Goal: Find specific page/section: Find specific page/section

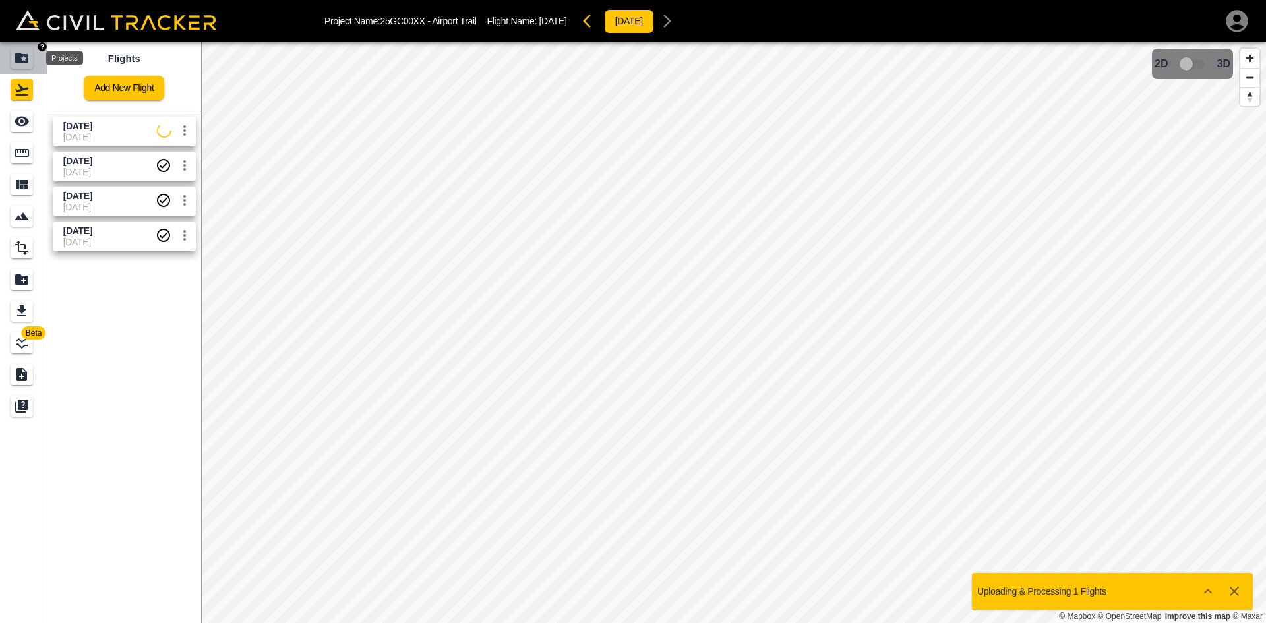
click at [29, 53] on icon "Projects" at bounding box center [22, 58] width 16 height 16
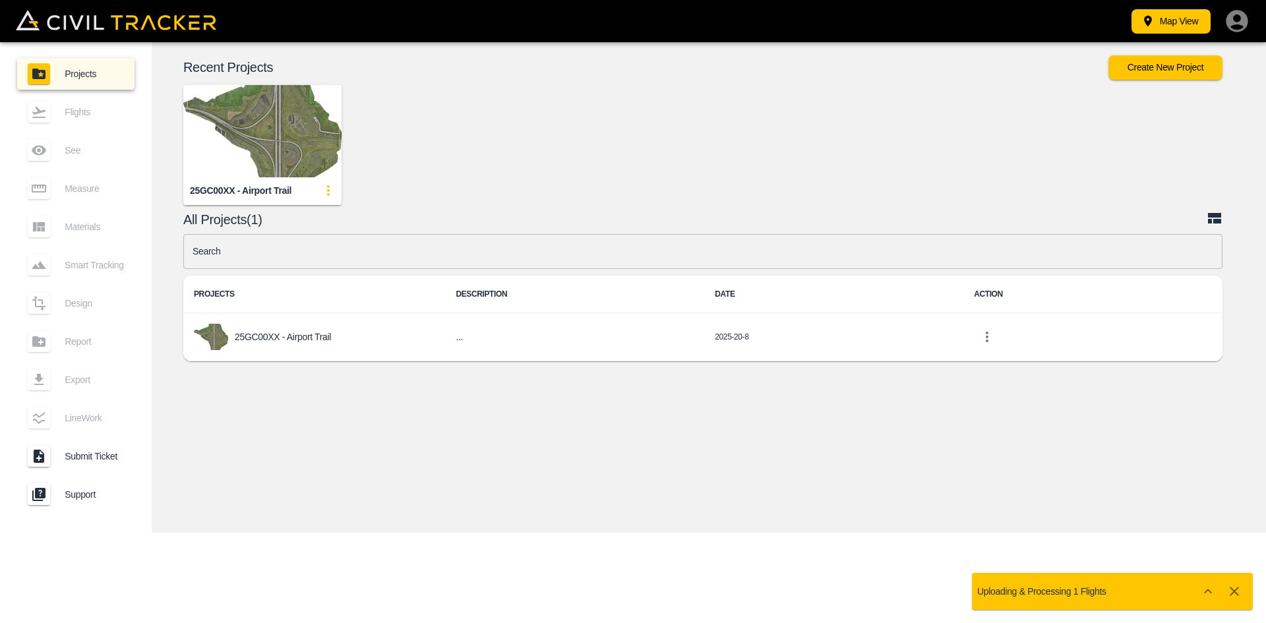
click at [283, 107] on img "button" at bounding box center [262, 131] width 158 height 92
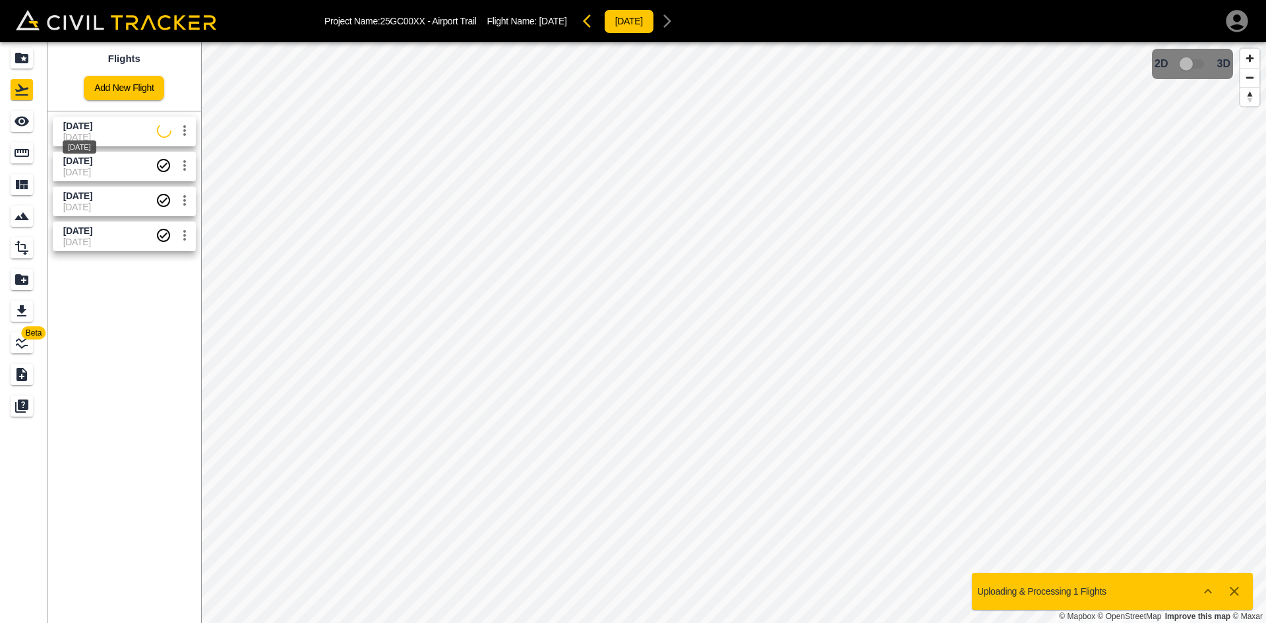
click at [92, 131] on span "[DATE]" at bounding box center [77, 126] width 29 height 11
click at [32, 128] on div "See" at bounding box center [22, 121] width 22 height 21
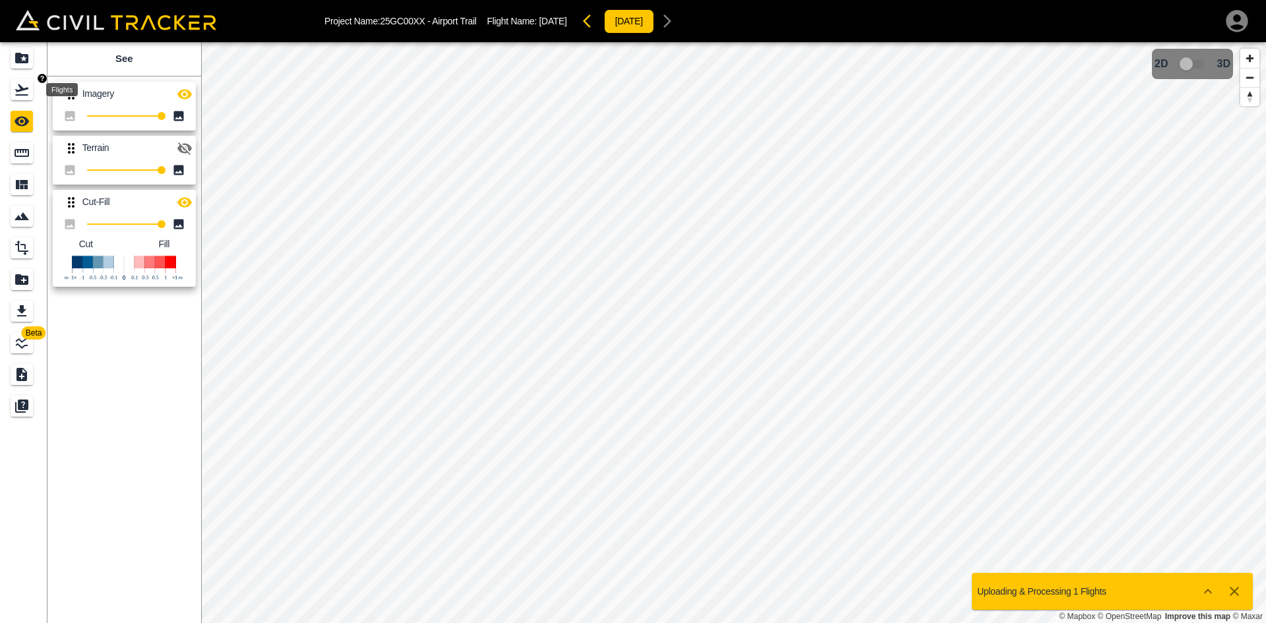
click at [33, 88] on div "Flights" at bounding box center [22, 89] width 22 height 21
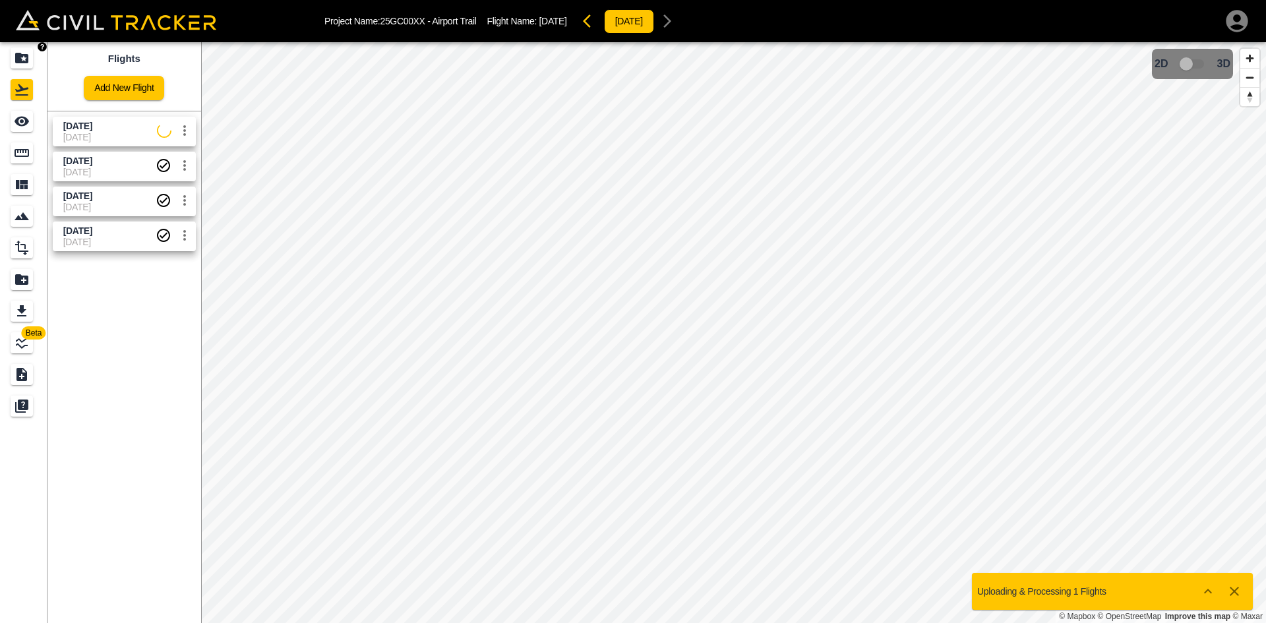
click at [22, 59] on icon "Projects" at bounding box center [22, 58] width 16 height 16
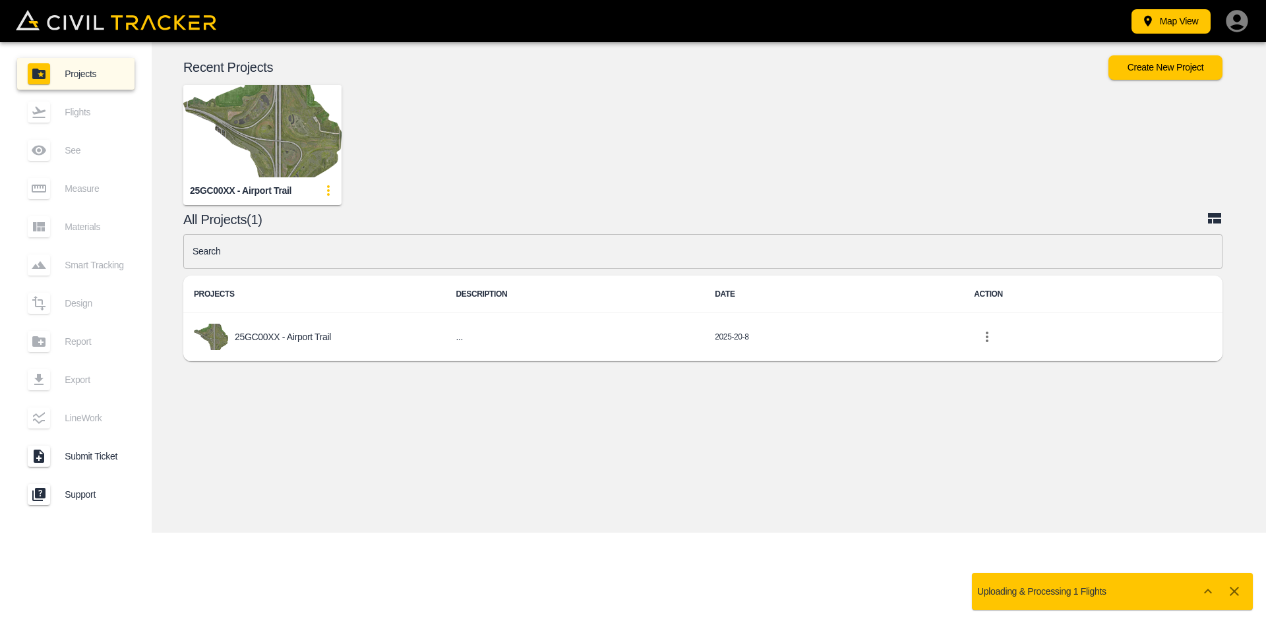
click at [1236, 23] on icon "button" at bounding box center [1237, 21] width 22 height 22
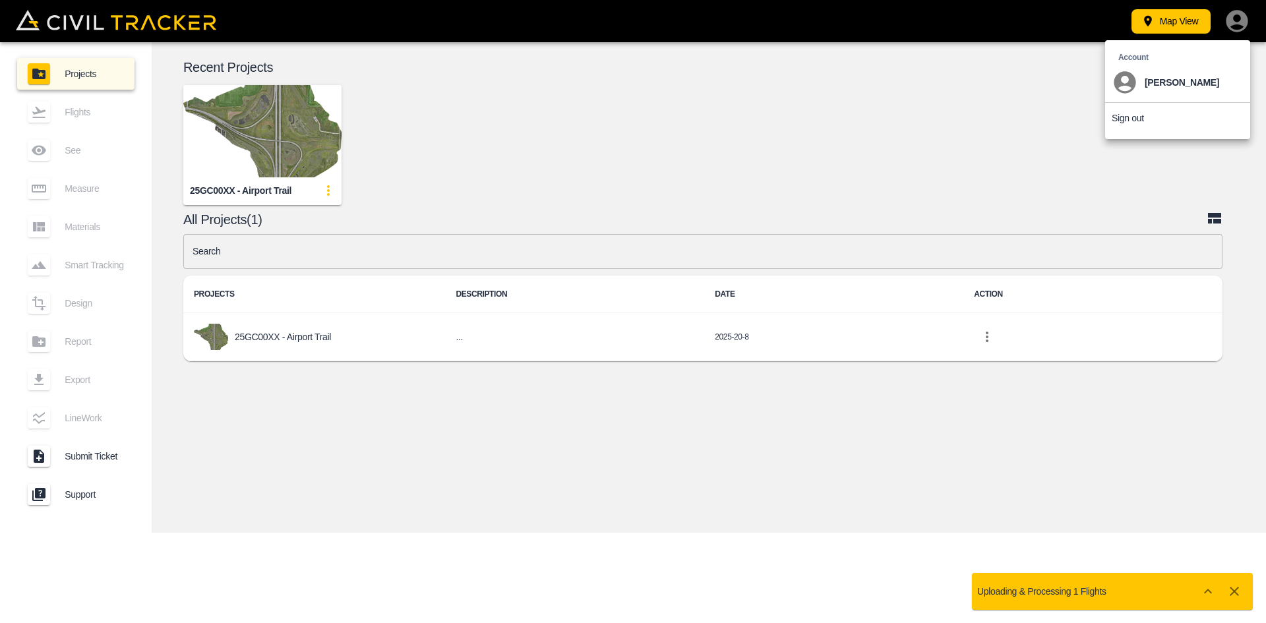
click at [289, 141] on div at bounding box center [633, 311] width 1266 height 623
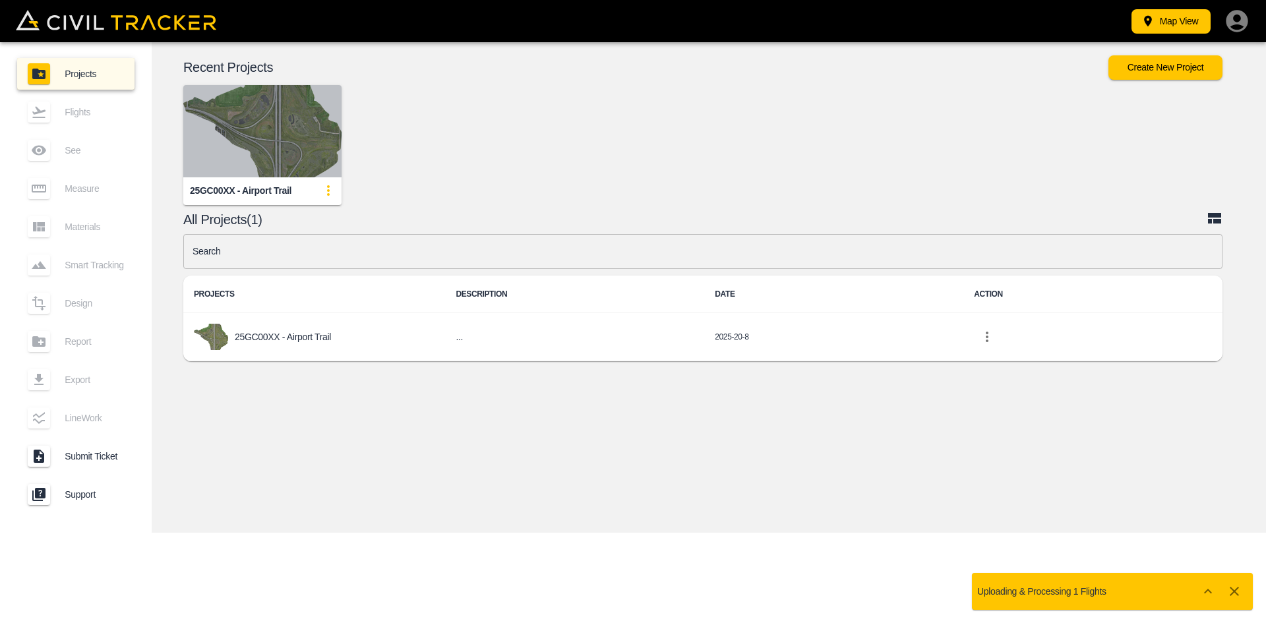
click at [289, 141] on img "button" at bounding box center [262, 131] width 158 height 92
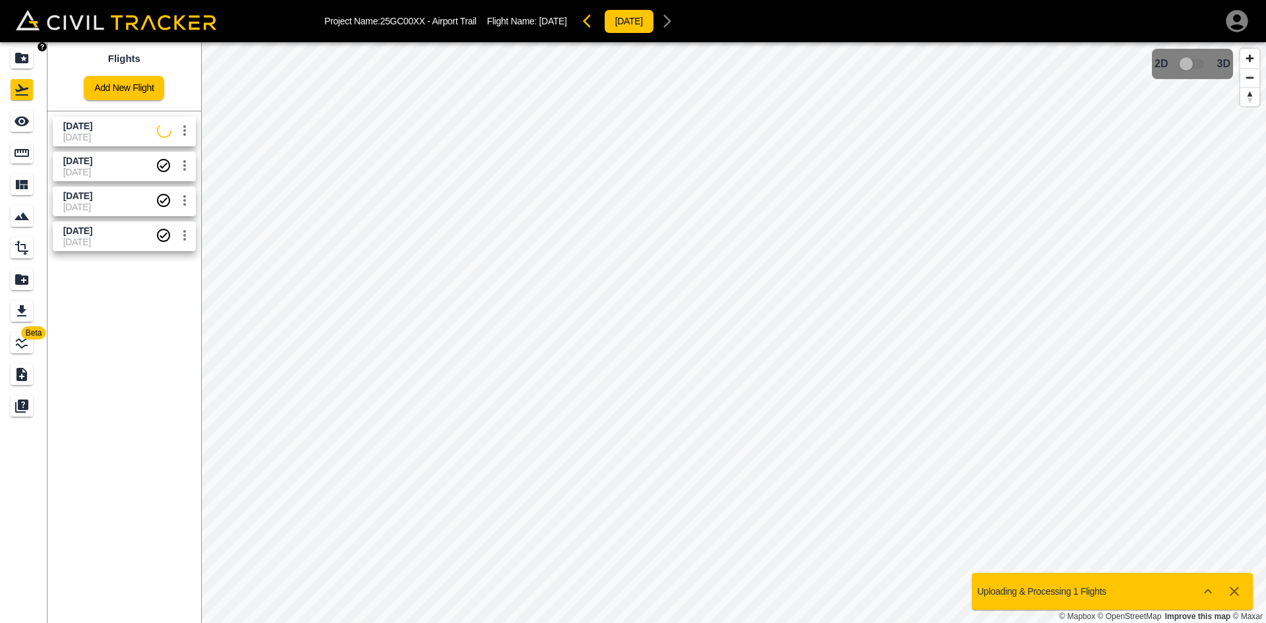
click at [11, 53] on div "Projects" at bounding box center [22, 57] width 22 height 21
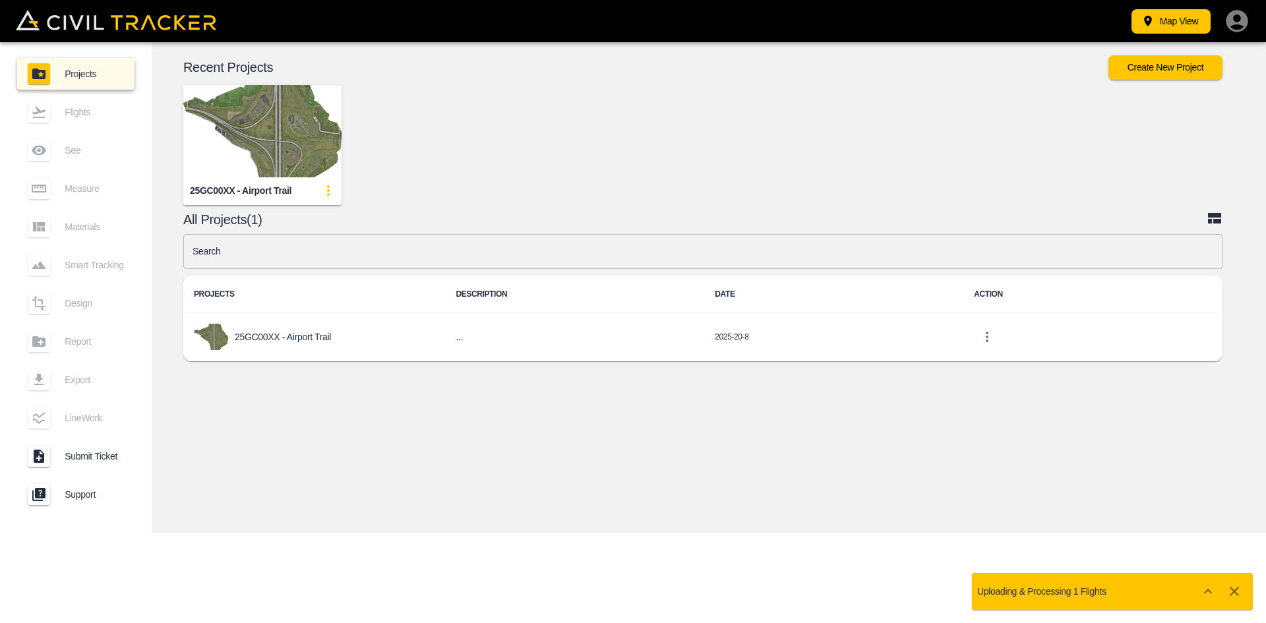
click at [1225, 26] on icon "button" at bounding box center [1237, 21] width 26 height 26
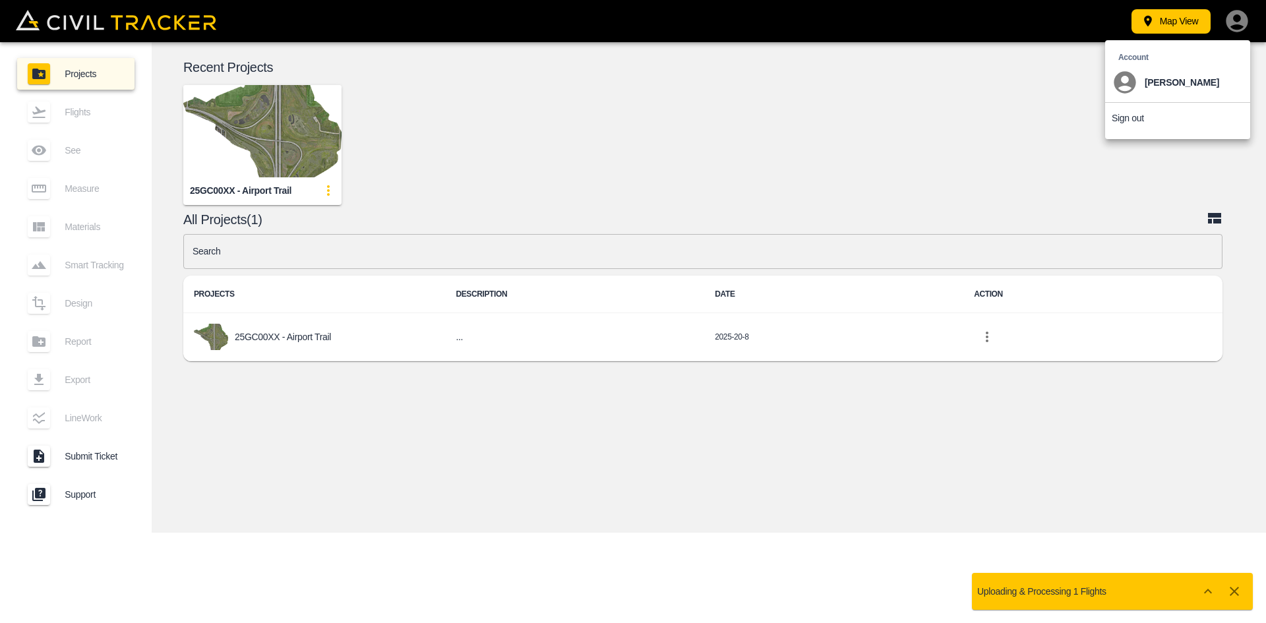
click at [1029, 396] on div at bounding box center [633, 311] width 1266 height 623
